Goal: Information Seeking & Learning: Learn about a topic

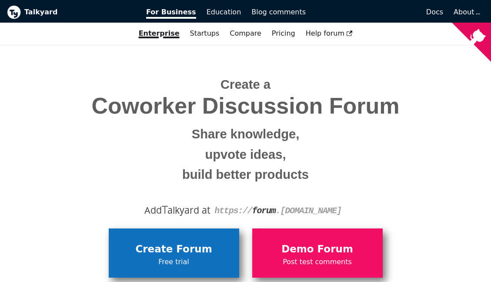
scroll to position [63, 0]
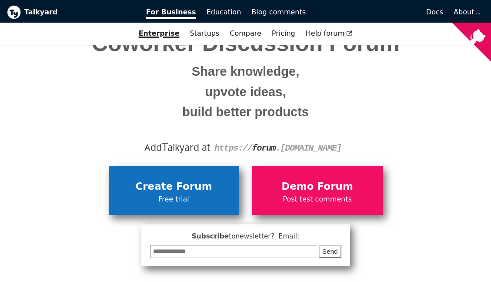
click at [185, 189] on span "Create Forum" at bounding box center [174, 186] width 122 height 17
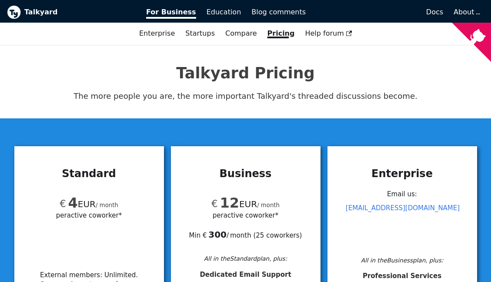
click at [415, 240] on div "Email us:   [EMAIL_ADDRESS][DOMAIN_NAME]" at bounding box center [402, 220] width 129 height 66
click at [408, 260] on div "All in the Business plan, plus:" at bounding box center [402, 261] width 129 height 10
click at [408, 272] on div "Email us:   [EMAIL_ADDRESS][DOMAIN_NAME] All in the Business plan, plus: Profes…" at bounding box center [402, 256] width 129 height 139
click at [408, 173] on h3 "Enterprise" at bounding box center [402, 173] width 129 height 13
click at [168, 34] on link "Enterprise" at bounding box center [157, 33] width 46 height 15
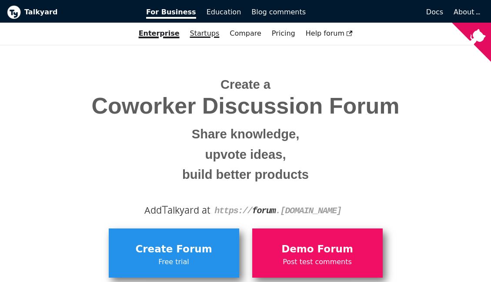
click at [207, 35] on link "Startups" at bounding box center [205, 33] width 40 height 15
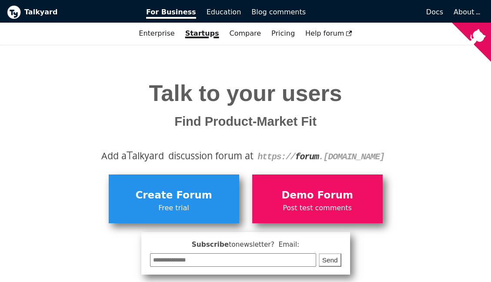
scroll to position [10, 0]
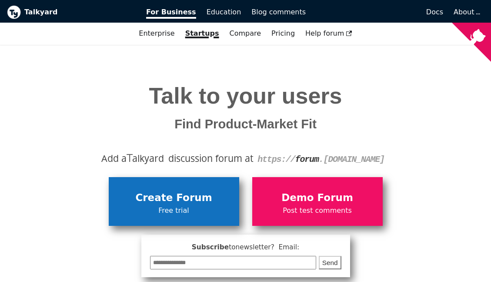
click at [186, 194] on span "Create Forum" at bounding box center [174, 198] width 122 height 17
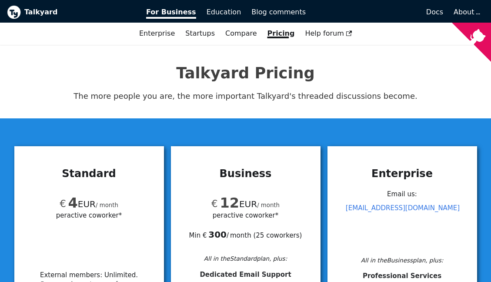
scroll to position [20, 0]
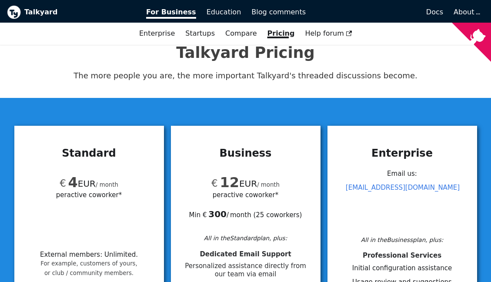
click at [412, 200] on div "Email us:   [EMAIL_ADDRESS][DOMAIN_NAME]" at bounding box center [402, 200] width 129 height 66
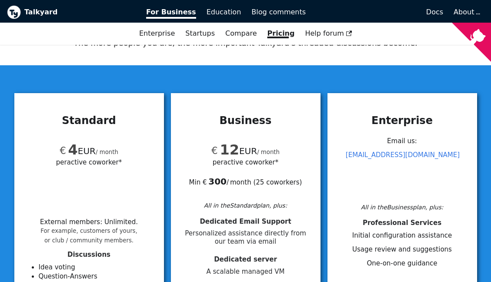
click at [415, 239] on li "Initial configuration assistance" at bounding box center [402, 235] width 129 height 9
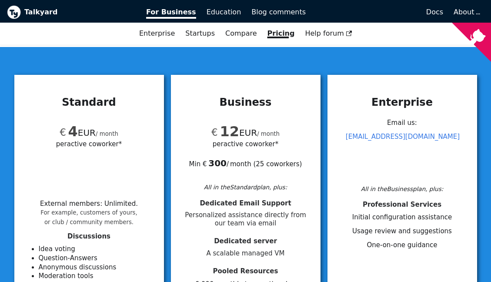
scroll to position [0, 0]
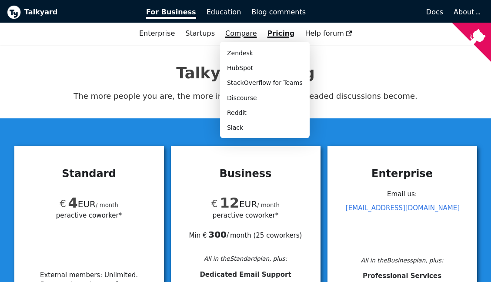
click at [243, 34] on link "Compare" at bounding box center [242, 33] width 32 height 8
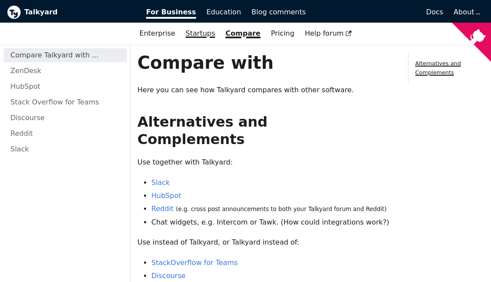
click at [204, 29] on link "Startups" at bounding box center [201, 33] width 40 height 15
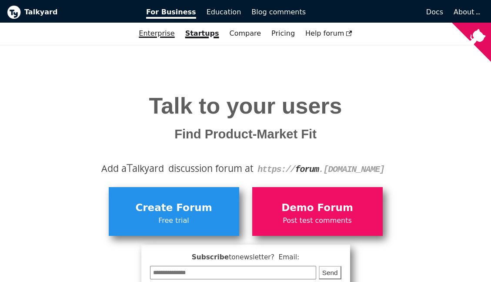
click at [173, 33] on link "Enterprise" at bounding box center [157, 33] width 46 height 15
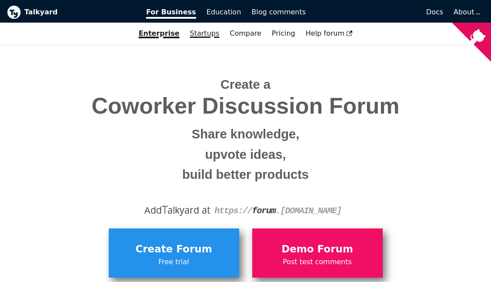
click at [196, 38] on link "Startups" at bounding box center [205, 33] width 40 height 15
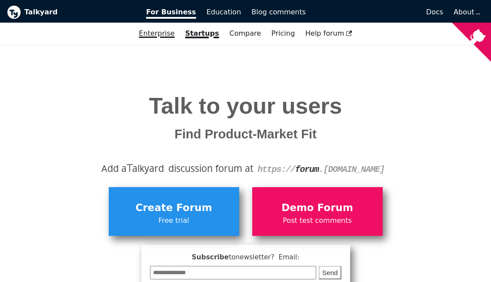
click at [172, 37] on link "Enterprise" at bounding box center [157, 33] width 46 height 15
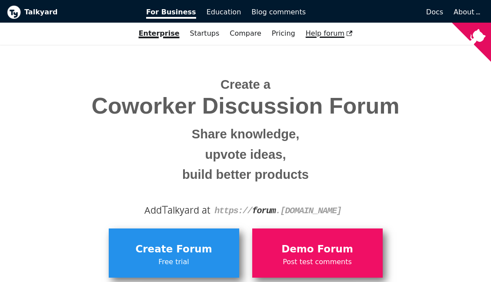
click at [332, 37] on span "Help forum" at bounding box center [329, 33] width 47 height 8
click at [434, 15] on span "Docs" at bounding box center [435, 12] width 17 height 8
